Goal: Check status: Check status

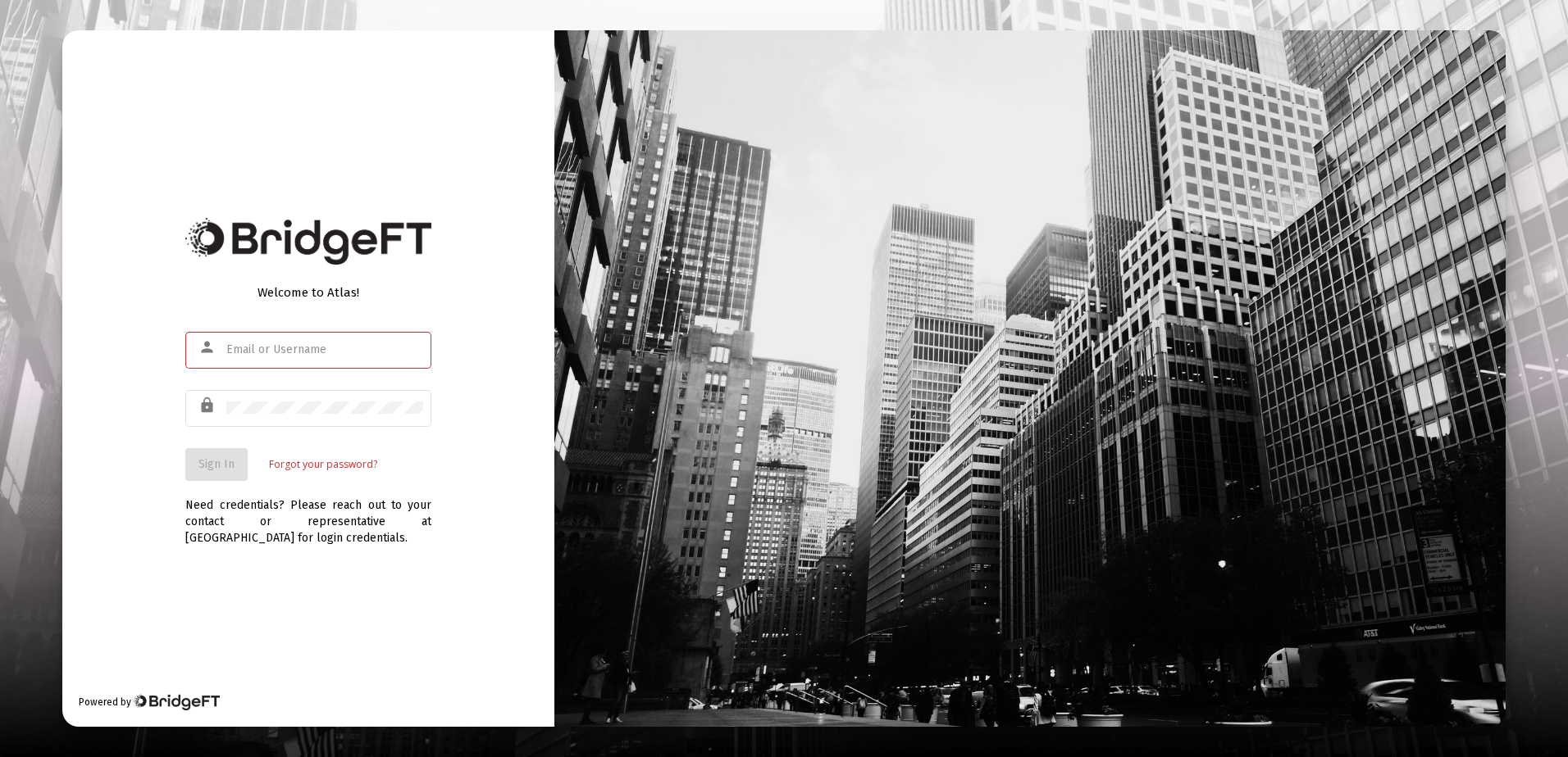
type input "[PERSON_NAME][EMAIL_ADDRESS][DOMAIN_NAME]"
click at [218, 462] on span "Sign In" at bounding box center [216, 464] width 36 height 14
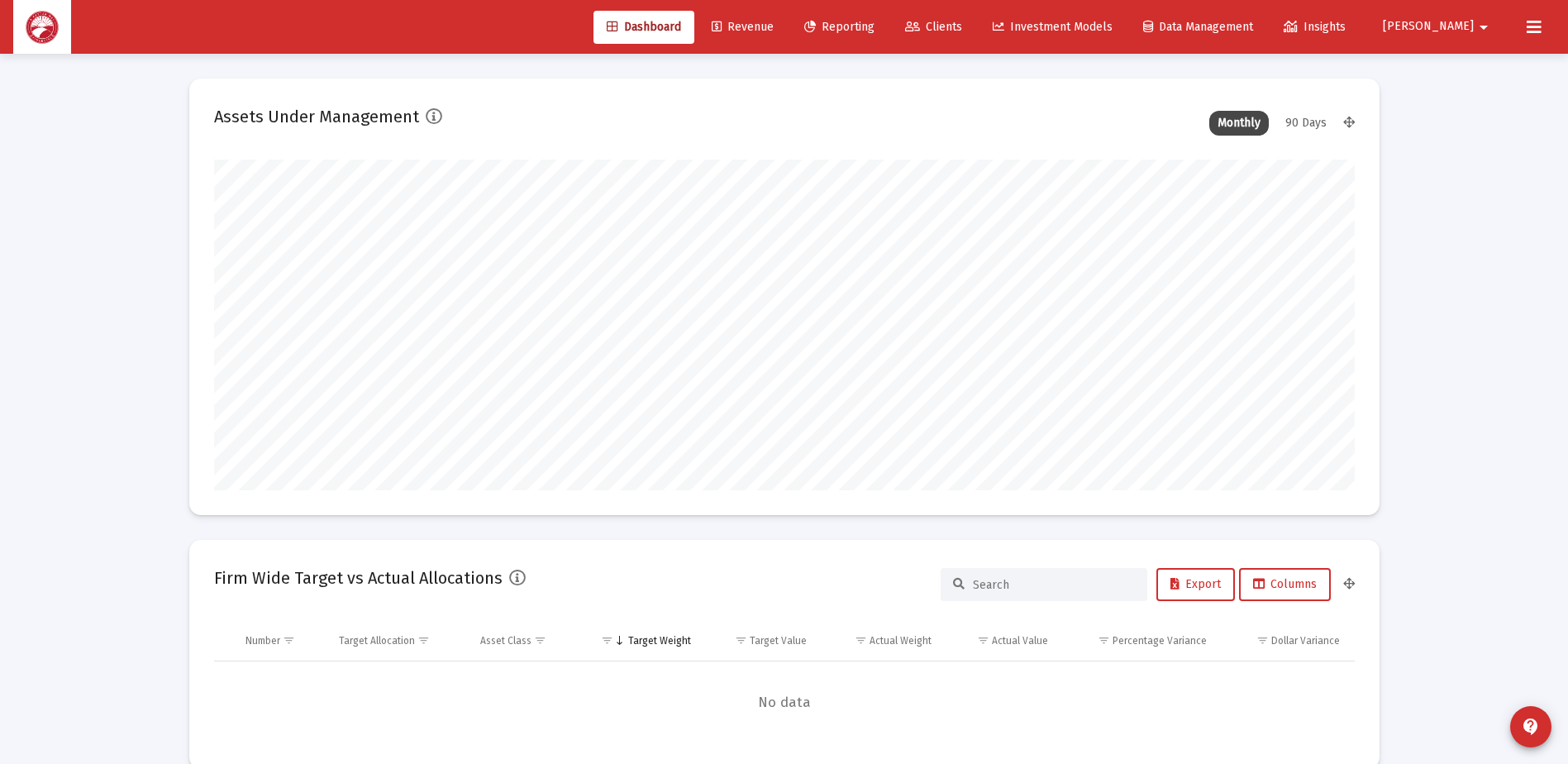
scroll to position [331, 1141]
click at [875, 24] on span "Reporting" at bounding box center [840, 26] width 70 height 14
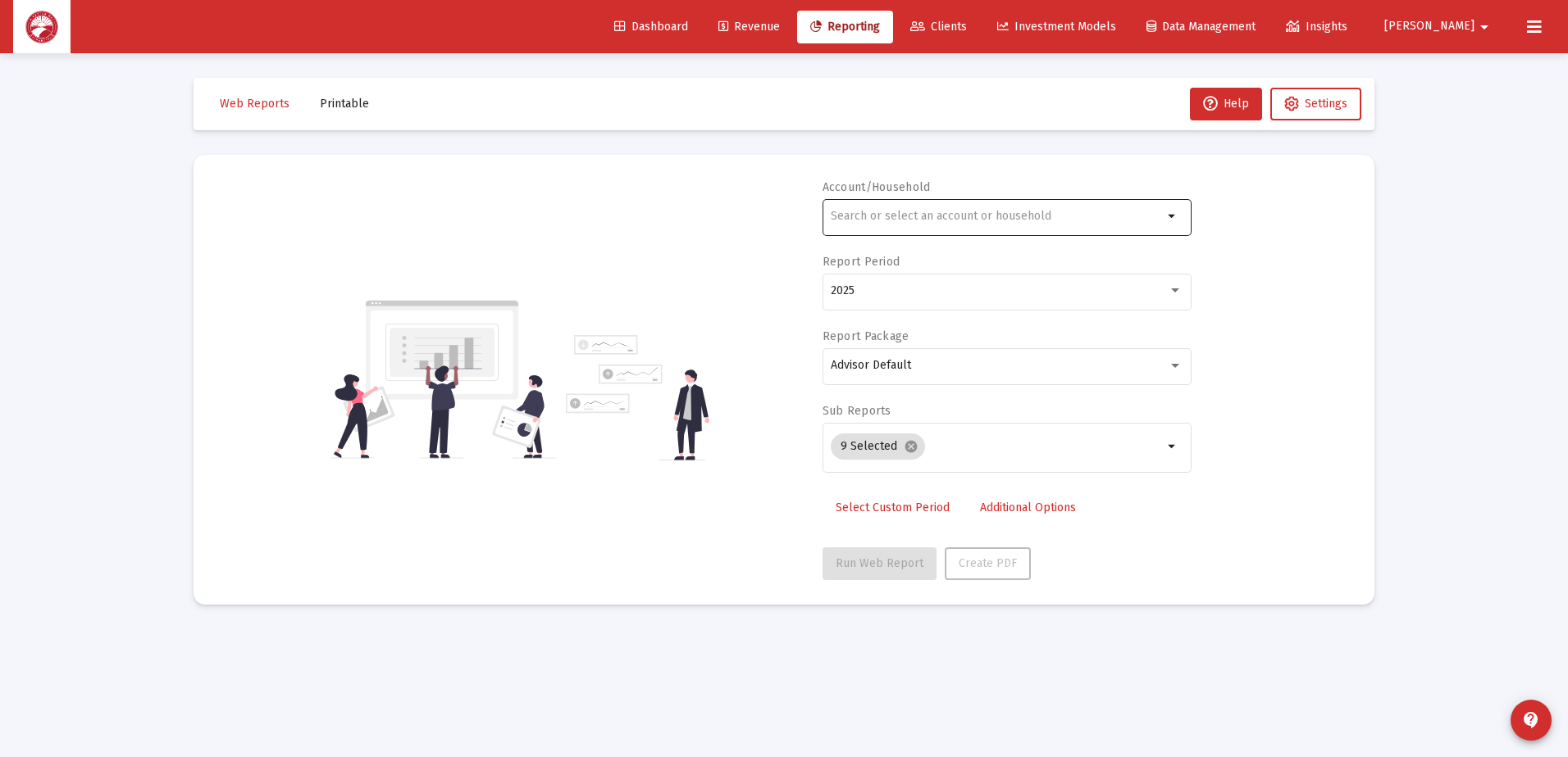
click at [1051, 224] on div at bounding box center [997, 215] width 332 height 40
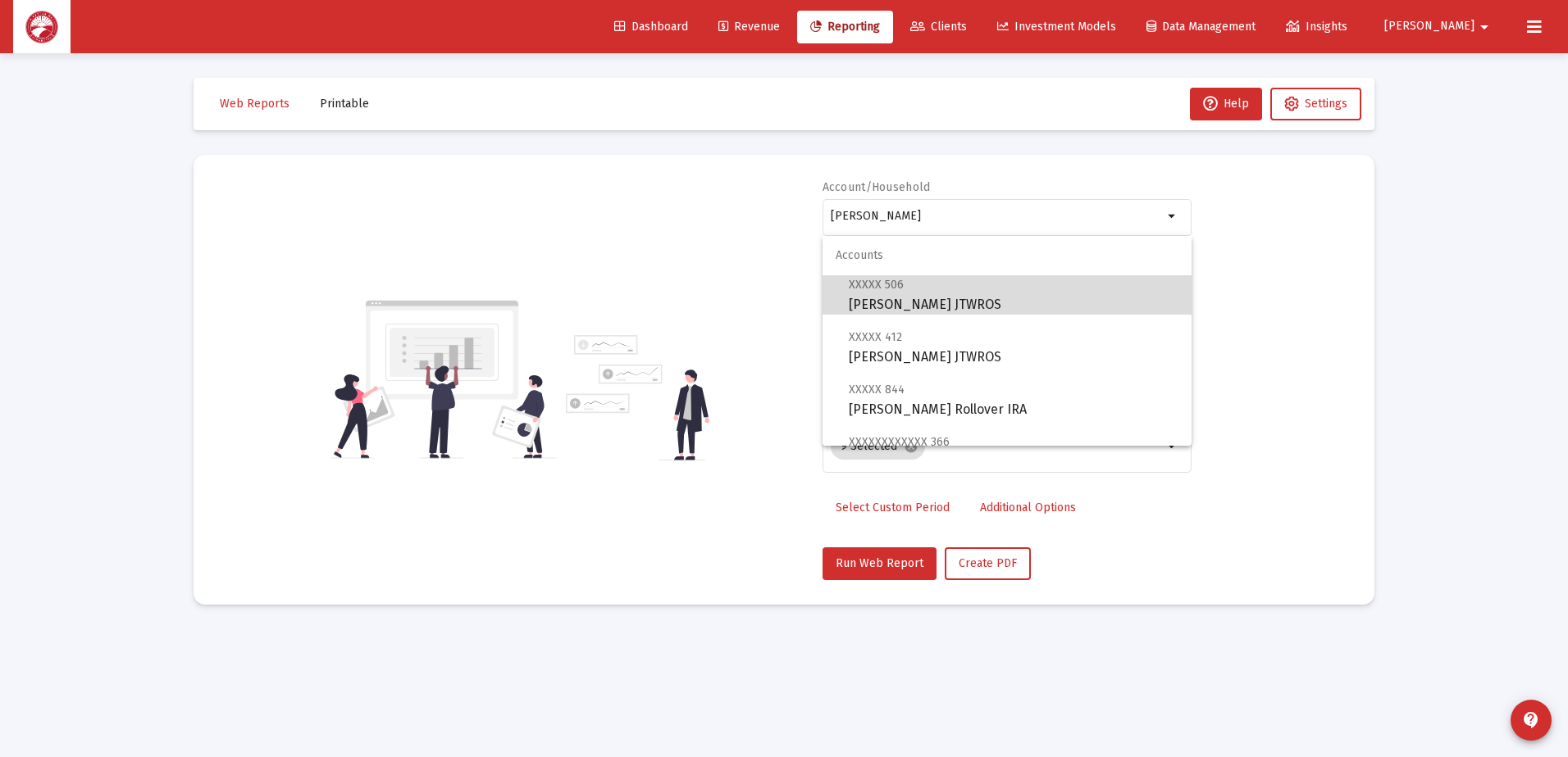
click at [1025, 290] on span "XXXXX 506 [PERSON_NAME] JTWROS" at bounding box center [1013, 294] width 330 height 40
type input "[PERSON_NAME] JTWROS"
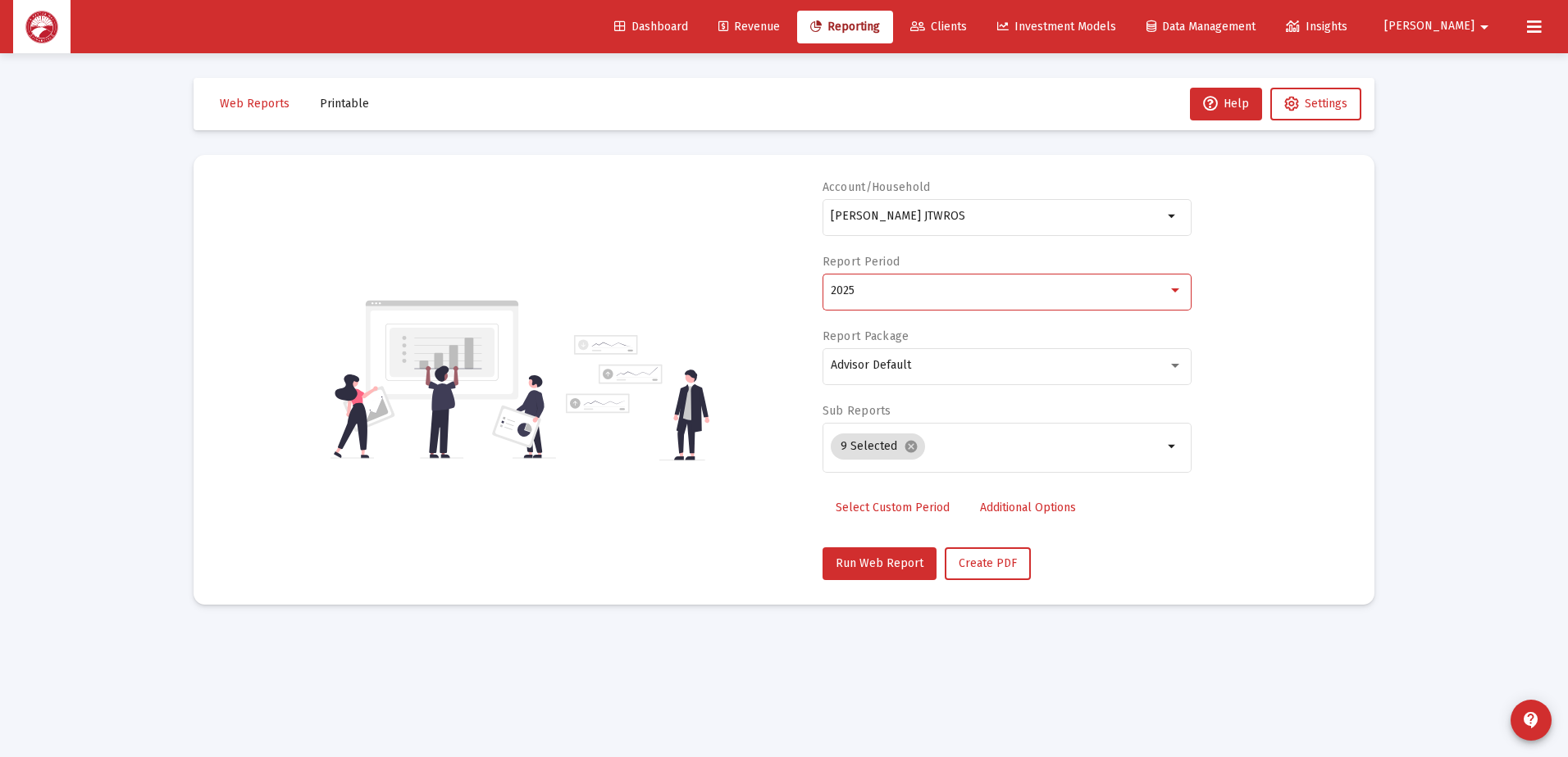
click at [939, 293] on div "2025" at bounding box center [1000, 290] width 337 height 13
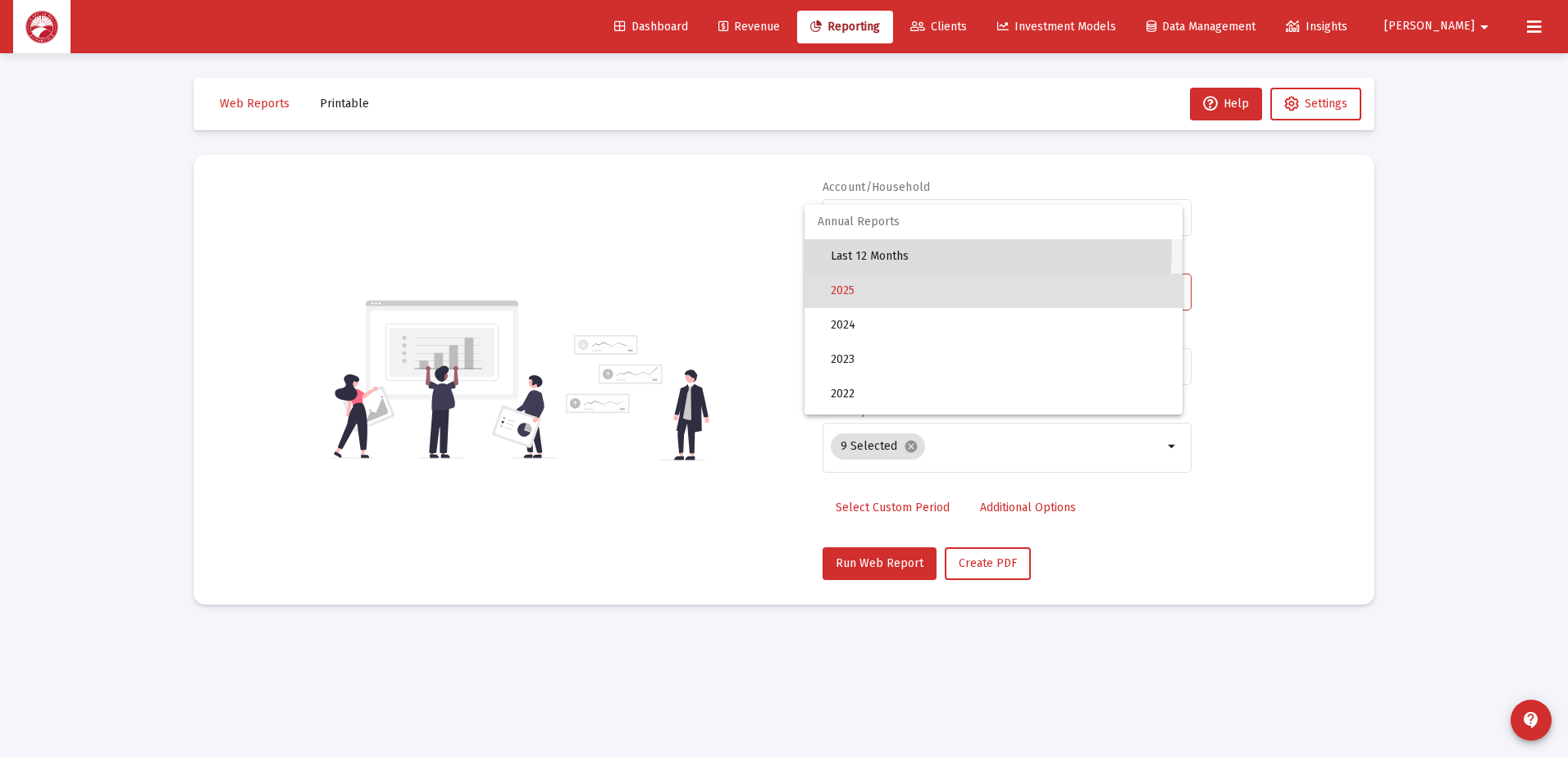
click at [930, 247] on span "Last 12 Months" at bounding box center [1000, 257] width 339 height 35
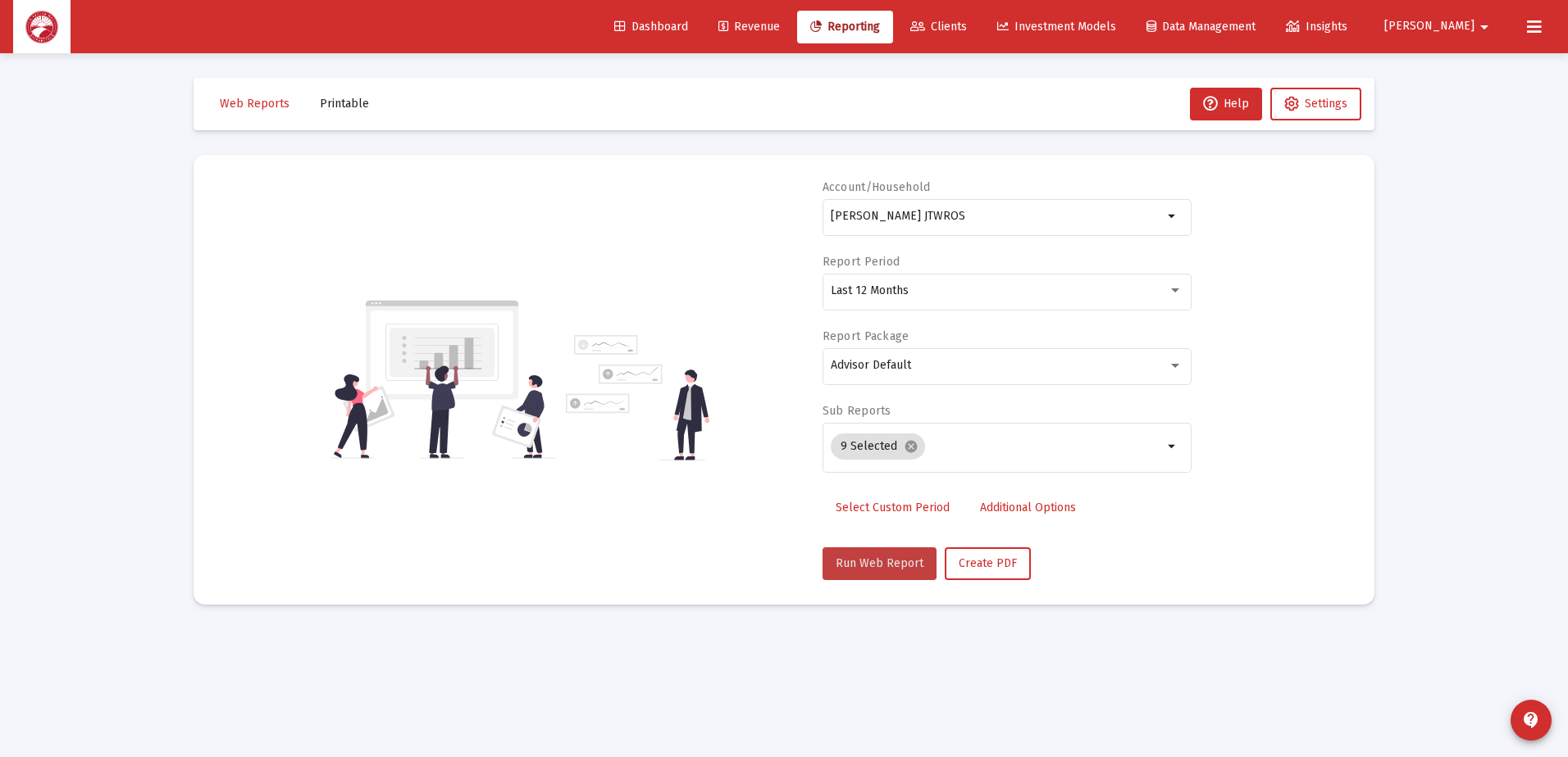
click at [884, 561] on span "Run Web Report" at bounding box center [879, 563] width 88 height 14
select select "View all"
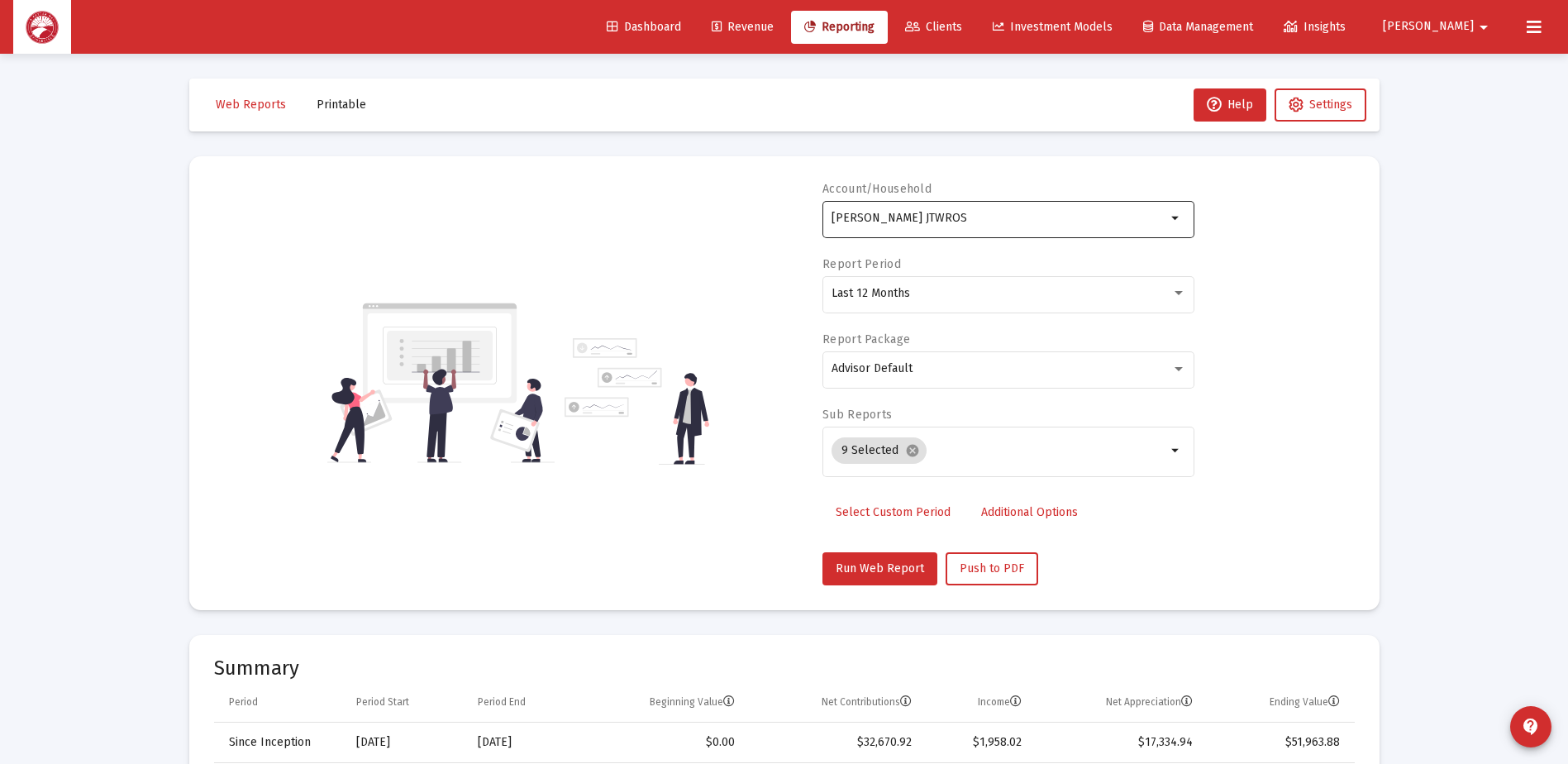
click at [1073, 223] on input "[PERSON_NAME] JTWROS" at bounding box center [999, 218] width 335 height 13
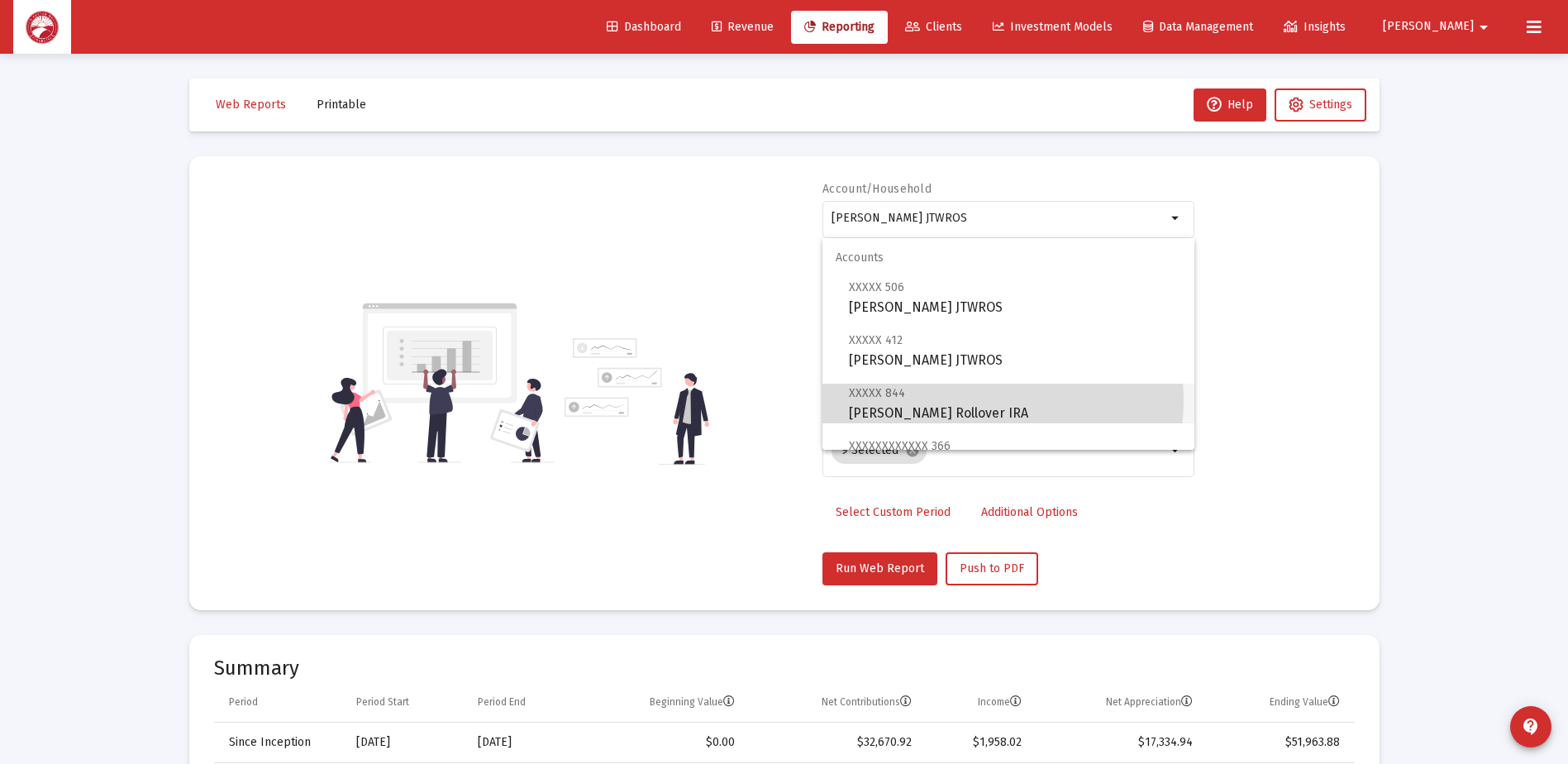
click at [985, 400] on span "XXXXX 844 [PERSON_NAME] Rollover IRA" at bounding box center [1015, 403] width 332 height 40
type input "[PERSON_NAME] Rollover IRA"
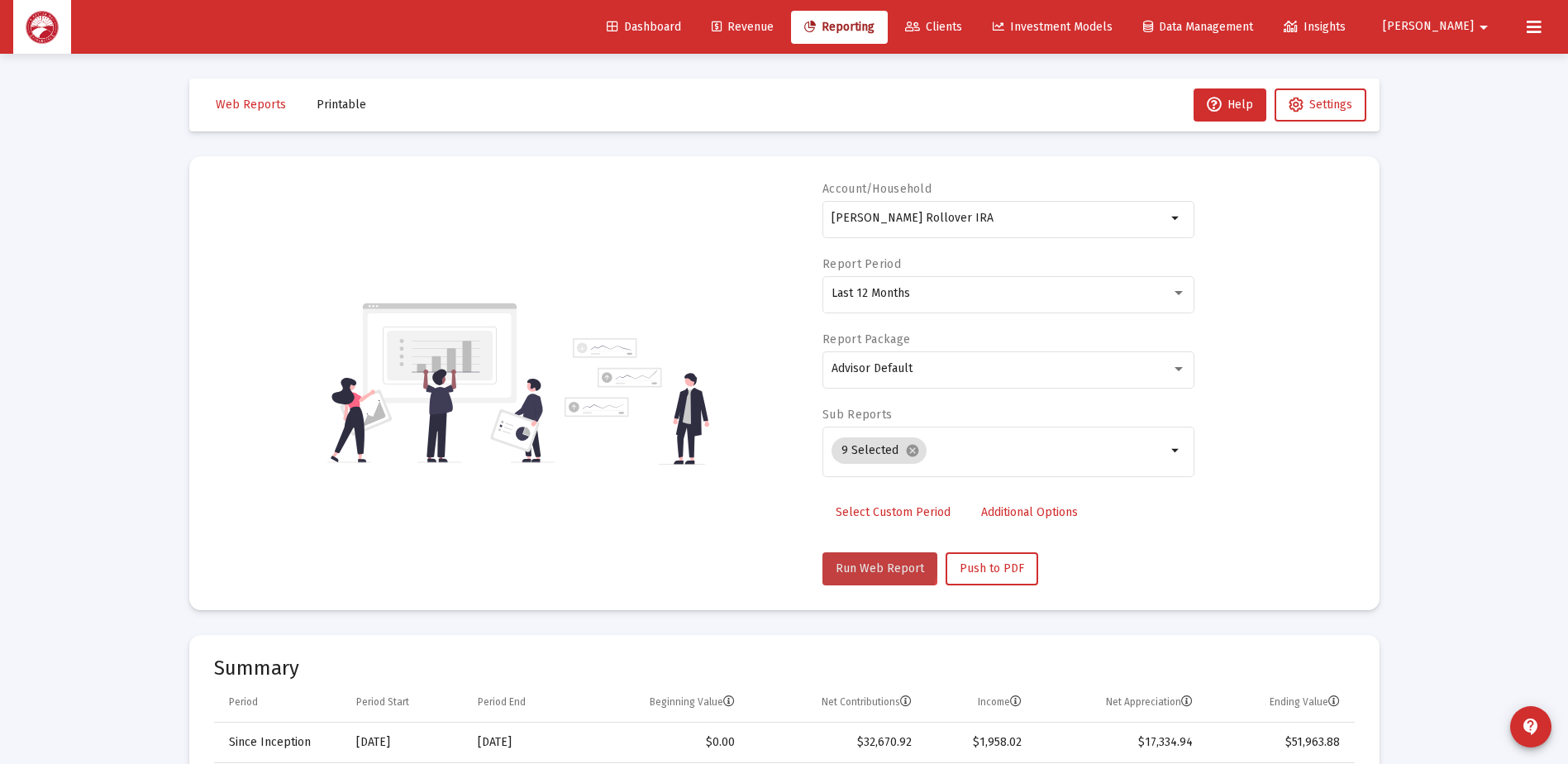
click at [860, 557] on button "Run Web Report" at bounding box center [880, 569] width 115 height 33
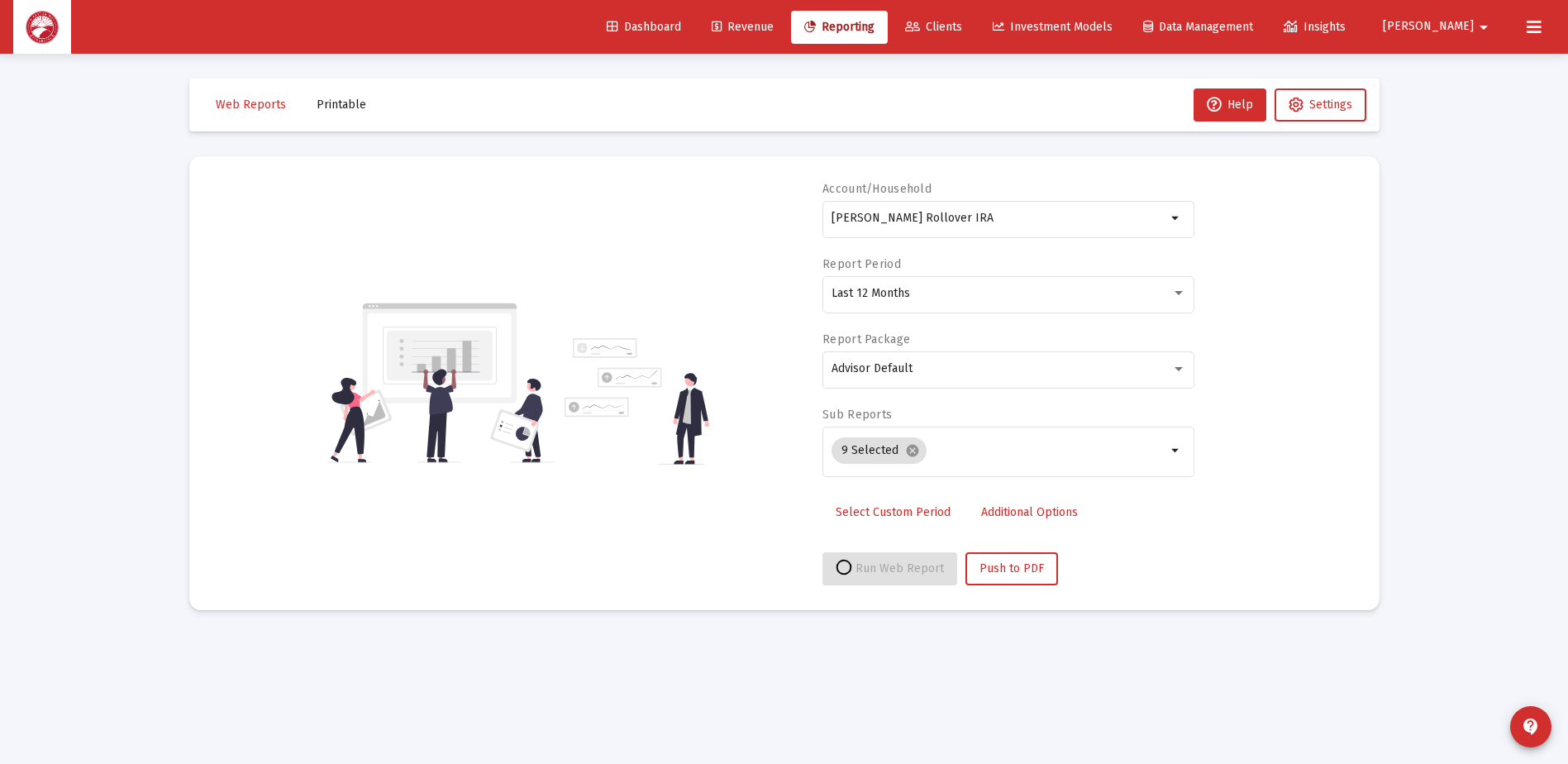
select select "View all"
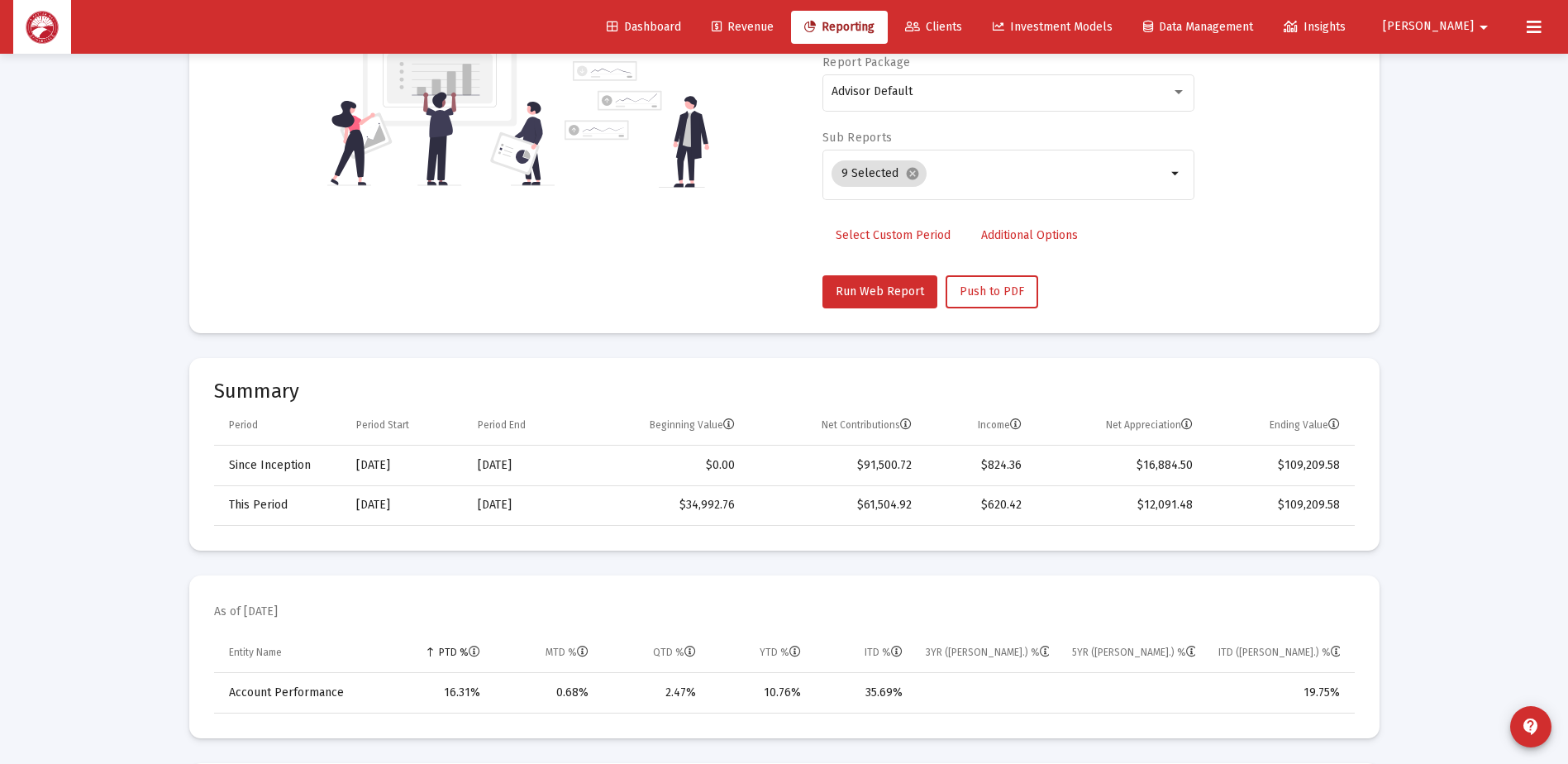
scroll to position [414, 0]
